Goal: Task Accomplishment & Management: Use online tool/utility

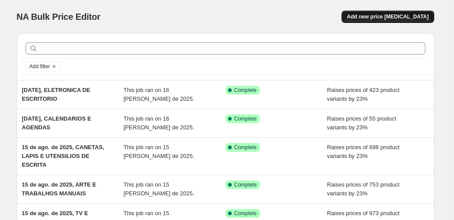
click at [393, 16] on span "Add new price [MEDICAL_DATA]" at bounding box center [388, 16] width 82 height 7
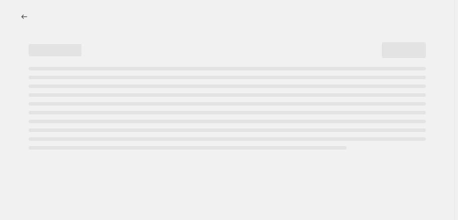
select select "percentage"
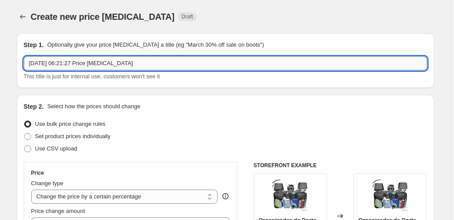
drag, startPoint x: 142, startPoint y: 60, endPoint x: 64, endPoint y: 62, distance: 77.5
click at [64, 62] on input "[DATE] 06:21:27 Price [MEDICAL_DATA]" at bounding box center [226, 63] width 404 height 14
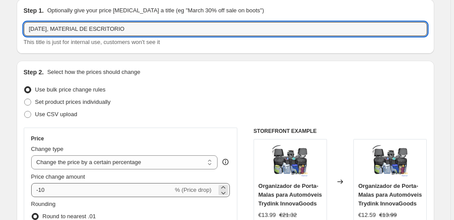
scroll to position [88, 0]
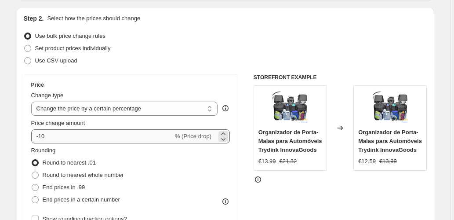
type input "[DATE], MATERIAL DE ESCRITORIO"
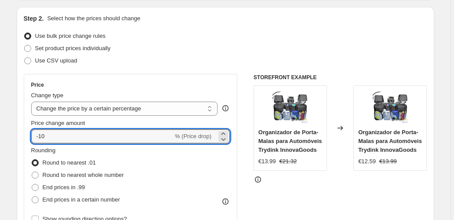
drag, startPoint x: 47, startPoint y: 138, endPoint x: 19, endPoint y: 139, distance: 27.3
click at [20, 139] on div "Step 2. Select how the prices should change Use bulk price change rules Set pro…" at bounding box center [226, 161] width 418 height 309
type input "23"
click at [71, 187] on span "End prices in .99" at bounding box center [64, 187] width 43 height 7
click at [32, 184] on input "End prices in .99" at bounding box center [32, 184] width 0 height 0
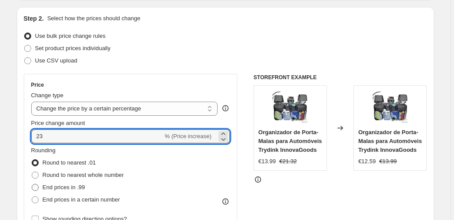
radio input "true"
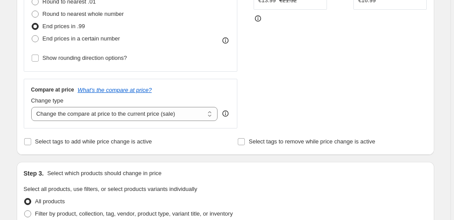
scroll to position [293, 0]
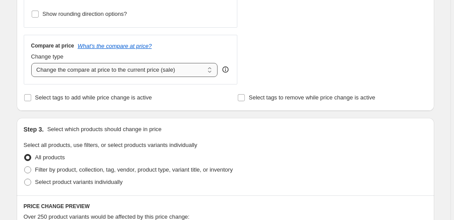
click at [116, 71] on select "Change the compare at price to the current price (sale) Change the compare at p…" at bounding box center [124, 70] width 187 height 14
select select "pp"
click at [32, 63] on select "Change the compare at price to the current price (sale) Change the compare at p…" at bounding box center [124, 70] width 187 height 14
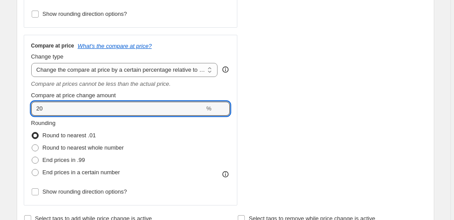
click at [22, 114] on div "Step 2. Select how the prices should change Use bulk price change rules Set pro…" at bounding box center [226, 17] width 418 height 430
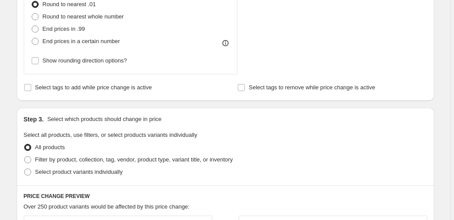
scroll to position [381, 0]
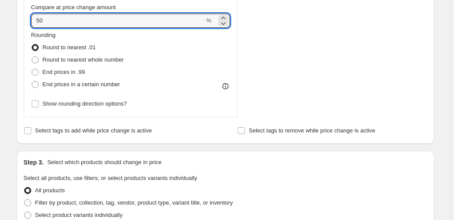
type input "50"
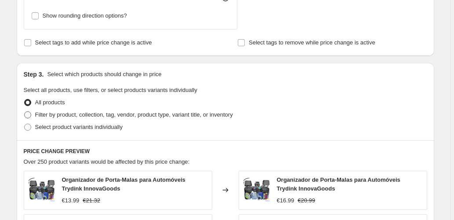
click at [87, 115] on span "Filter by product, collection, tag, vendor, product type, variant title, or inv…" at bounding box center [134, 114] width 198 height 7
click at [25, 112] on input "Filter by product, collection, tag, vendor, product type, variant title, or inv…" at bounding box center [24, 111] width 0 height 0
radio input "true"
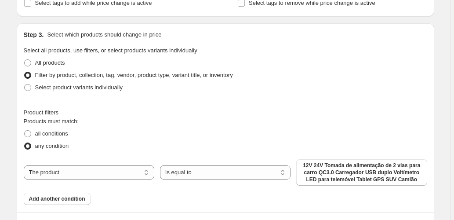
scroll to position [557, 0]
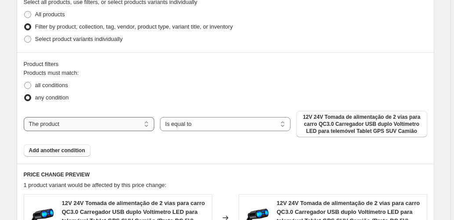
click at [110, 119] on select "The product The product's collection The product's tag The product's vendor The…" at bounding box center [89, 124] width 131 height 14
select select "collection"
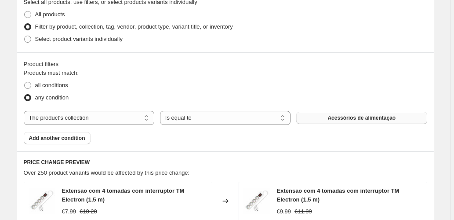
click at [333, 115] on span "Acessórios de alimentação" at bounding box center [362, 117] width 68 height 7
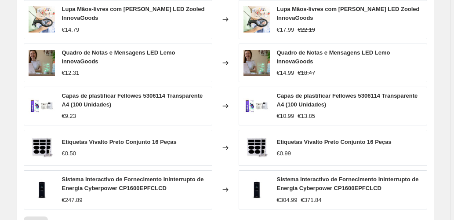
scroll to position [885, 0]
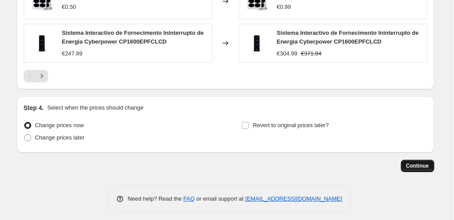
click at [420, 162] on span "Continue" at bounding box center [418, 165] width 23 height 7
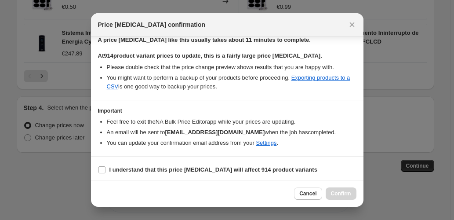
scroll to position [143, 0]
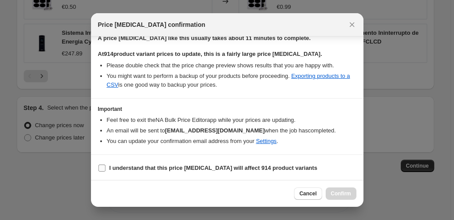
click at [111, 169] on b "I understand that this price [MEDICAL_DATA] will affect 914 product variants" at bounding box center [214, 168] width 208 height 7
click at [106, 169] on input "I understand that this price [MEDICAL_DATA] will affect 914 product variants" at bounding box center [102, 168] width 7 height 7
checkbox input "true"
click at [346, 195] on span "Confirm" at bounding box center [341, 193] width 20 height 7
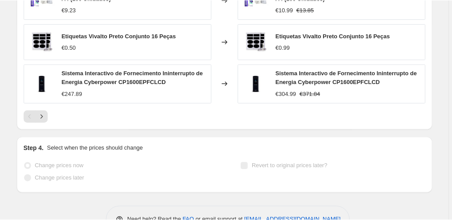
scroll to position [908, 0]
